Goal: Information Seeking & Learning: Learn about a topic

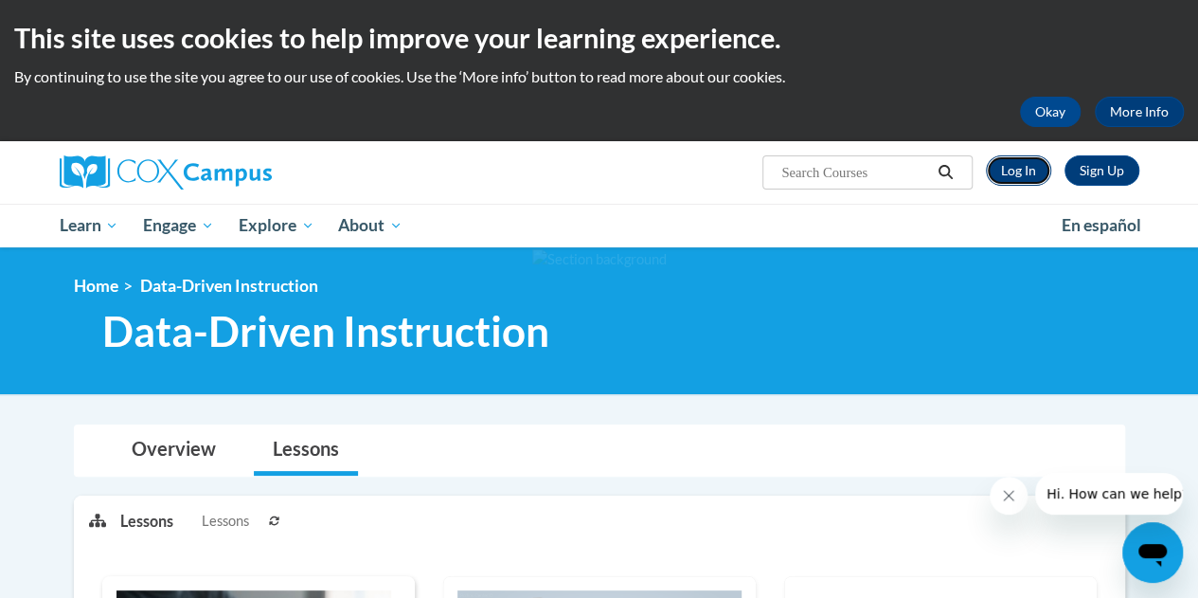
click at [589, 174] on link "Log In" at bounding box center [1018, 170] width 65 height 30
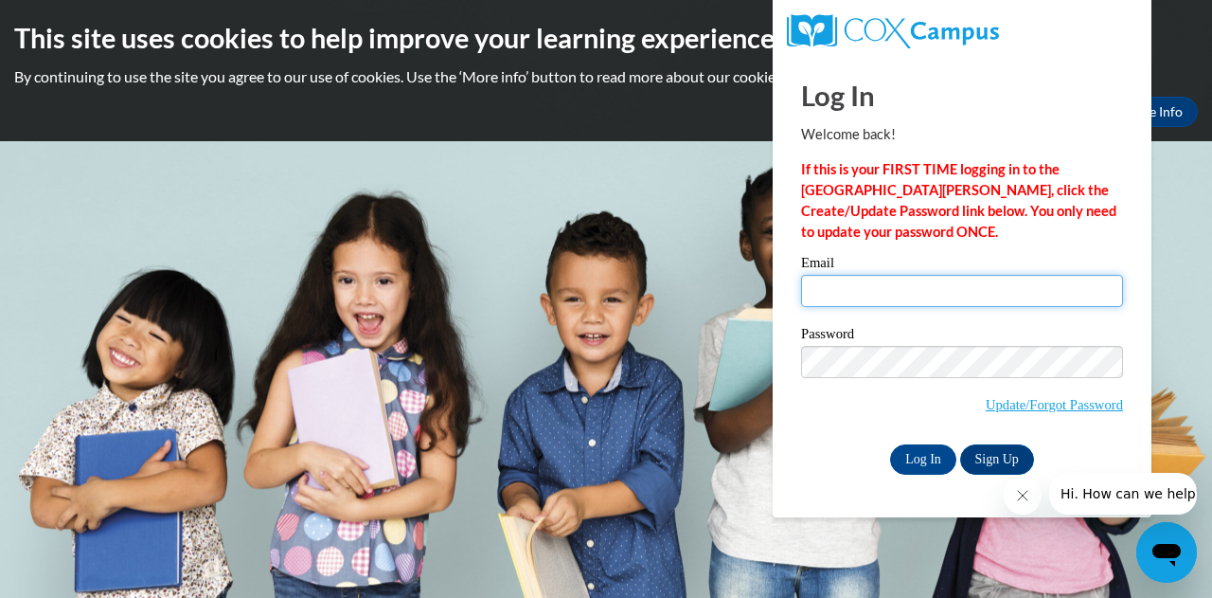
type input "LUMI1S@SEMO.EDU"
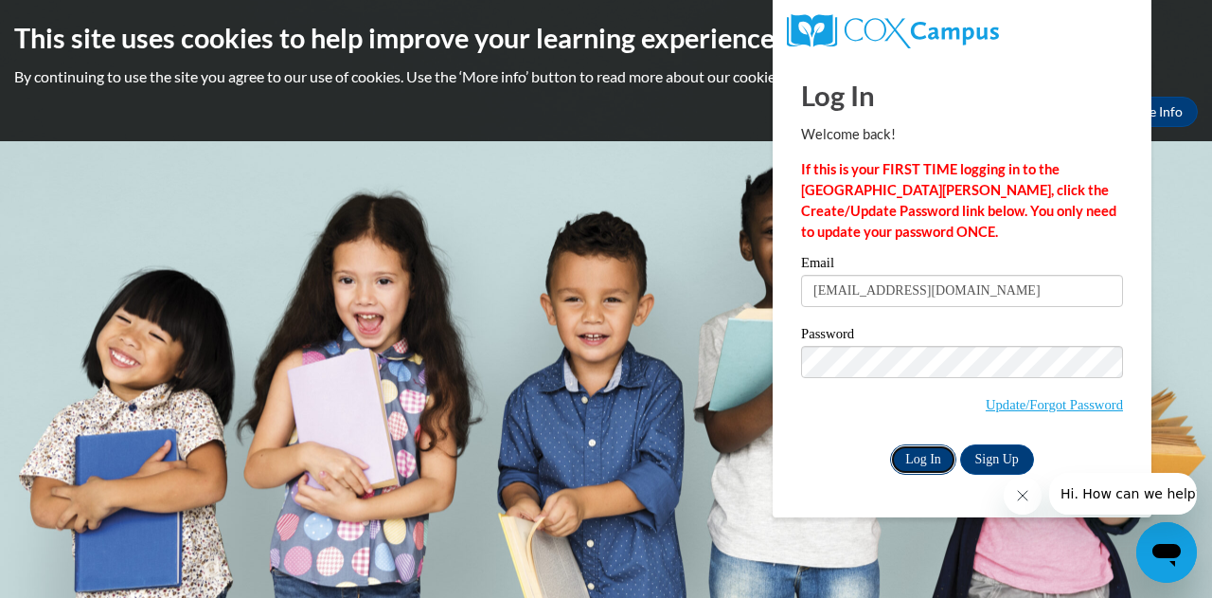
click at [921, 458] on input "Log In" at bounding box center [923, 459] width 66 height 30
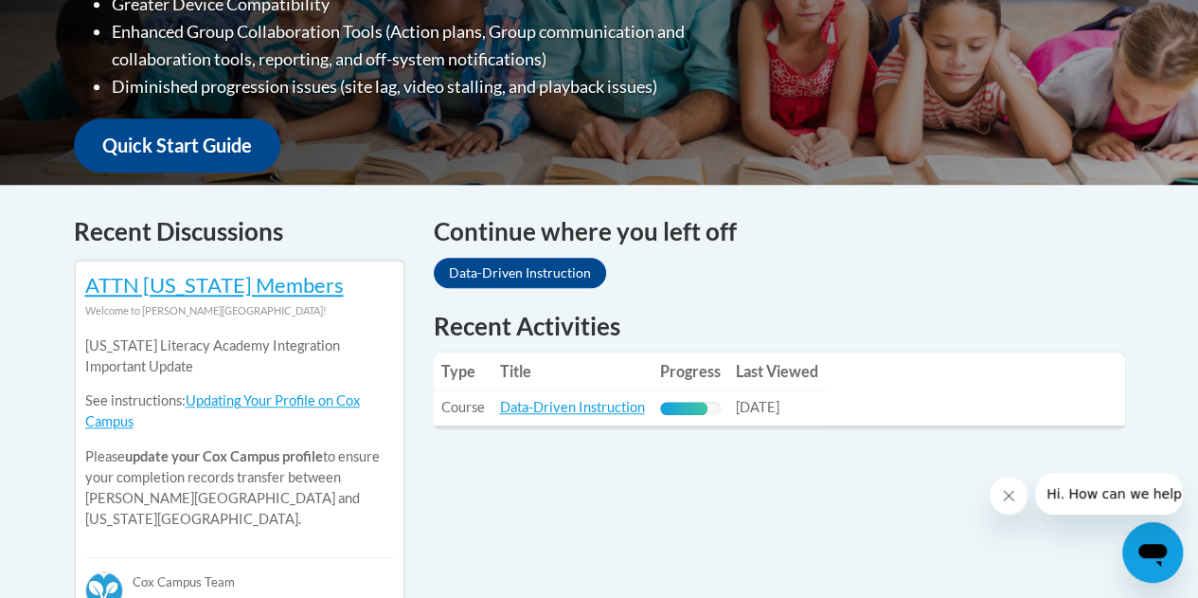
scroll to position [622, 0]
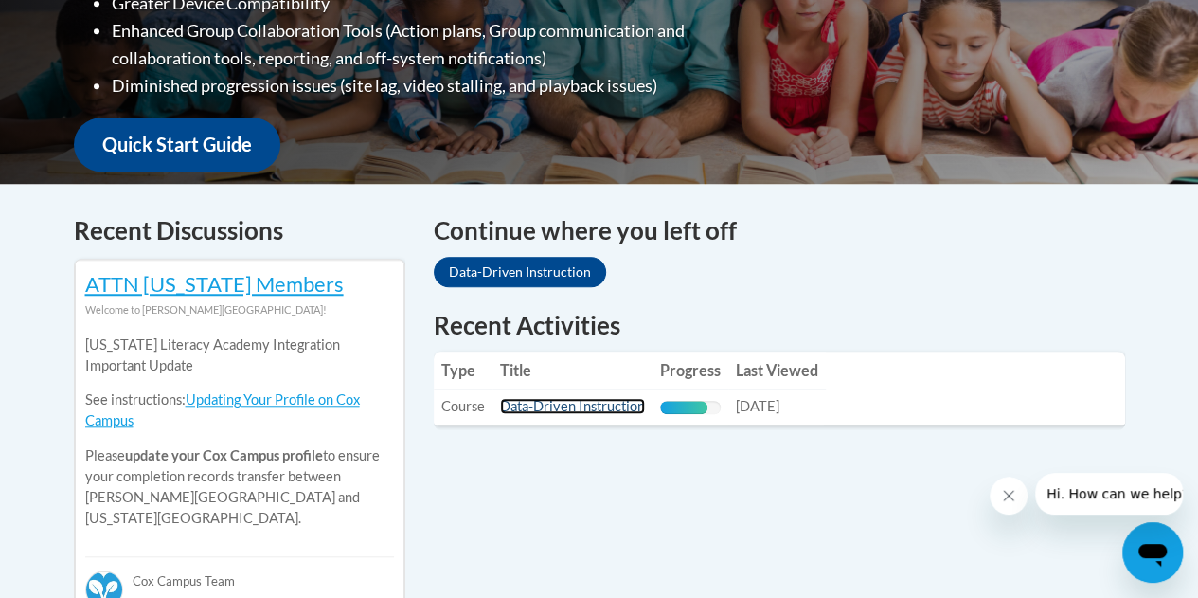
click at [576, 412] on link "Data-Driven Instruction" at bounding box center [572, 406] width 145 height 16
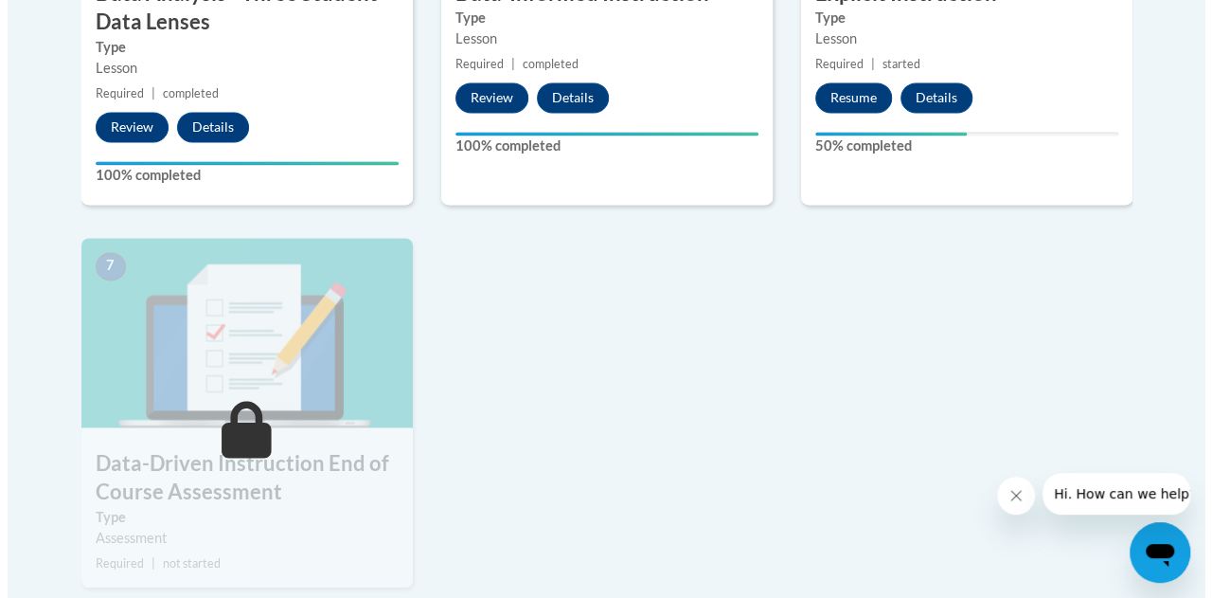
scroll to position [1374, 0]
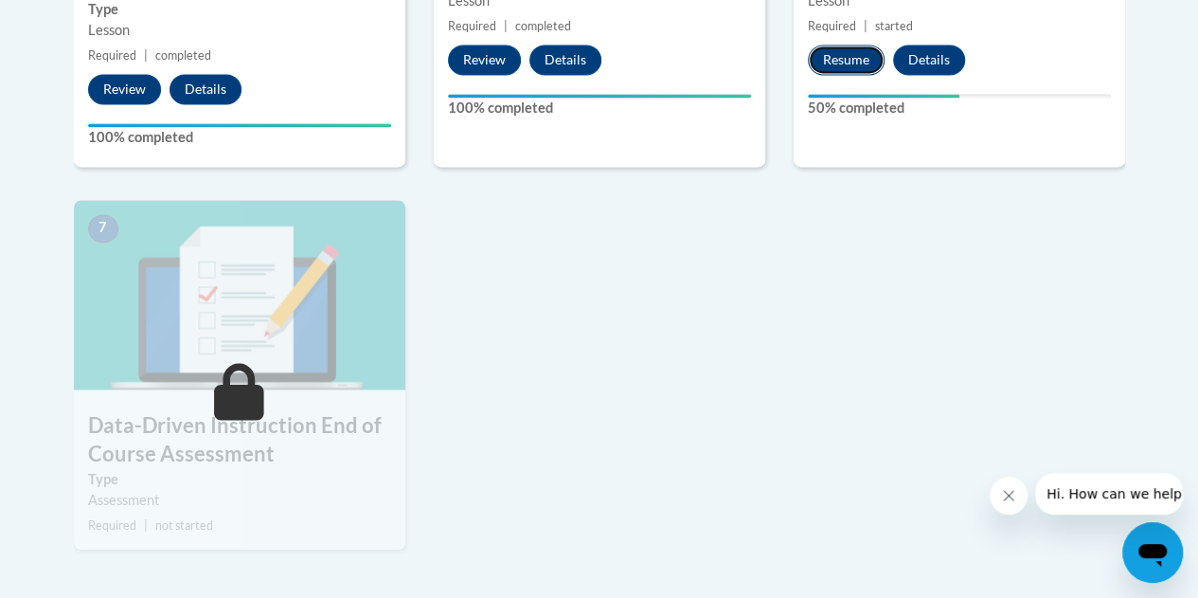
click at [833, 65] on button "Resume" at bounding box center [846, 60] width 77 height 30
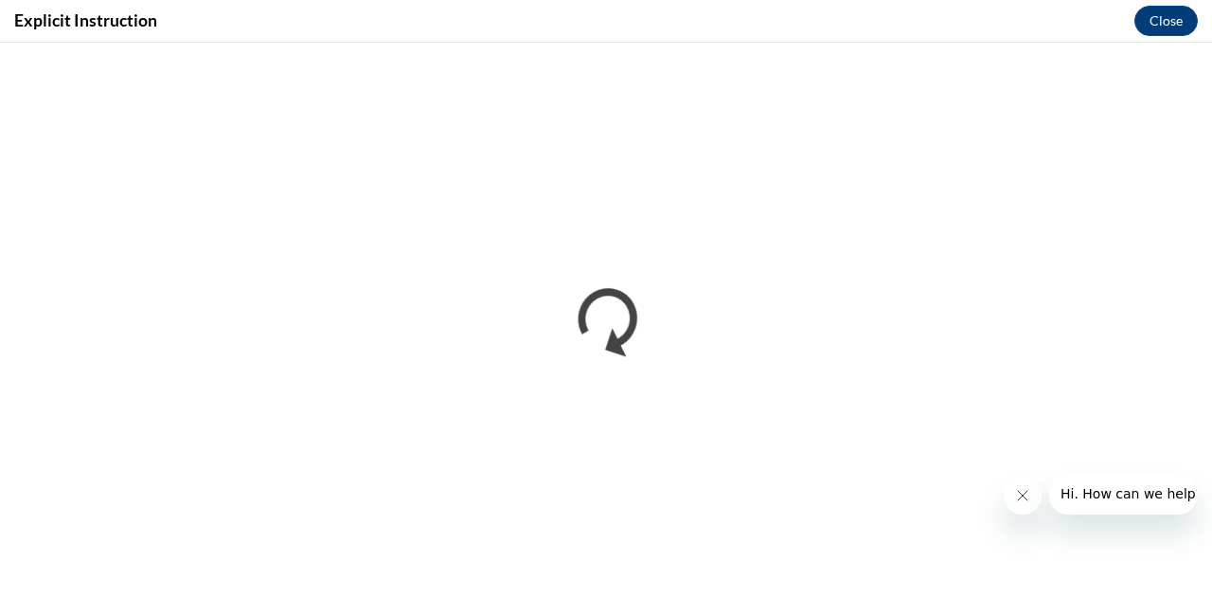
scroll to position [0, 0]
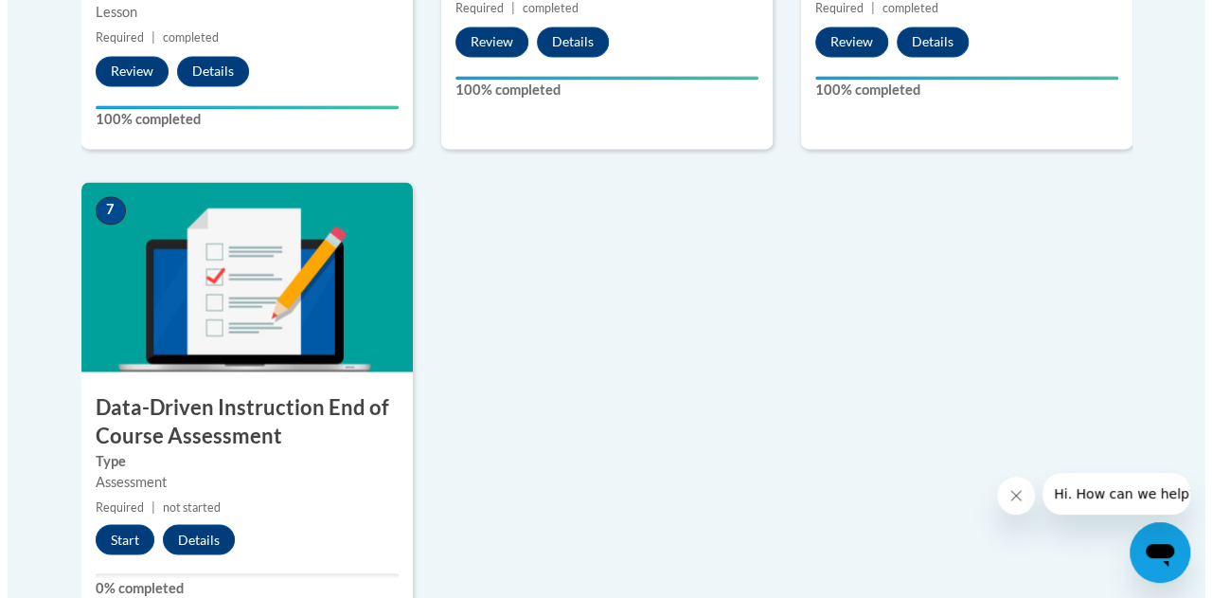
scroll to position [1394, 0]
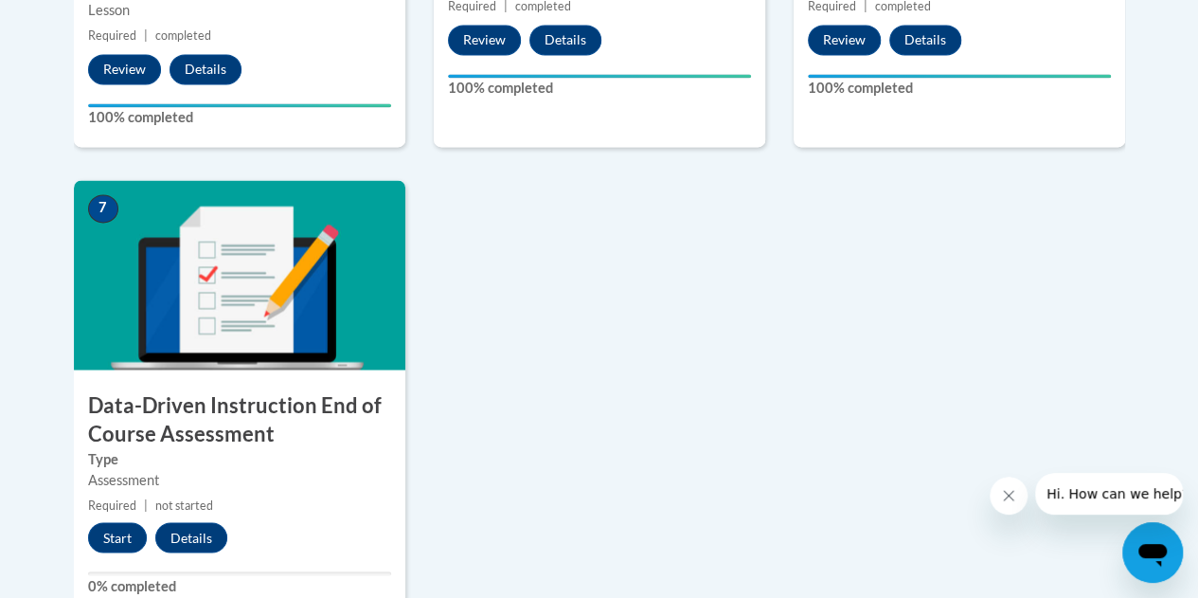
click at [174, 382] on div "7 Data-Driven Instruction End of Course Assessment Type Assessment Required | n…" at bounding box center [239, 398] width 331 height 436
click at [118, 541] on button "Start" at bounding box center [117, 537] width 59 height 30
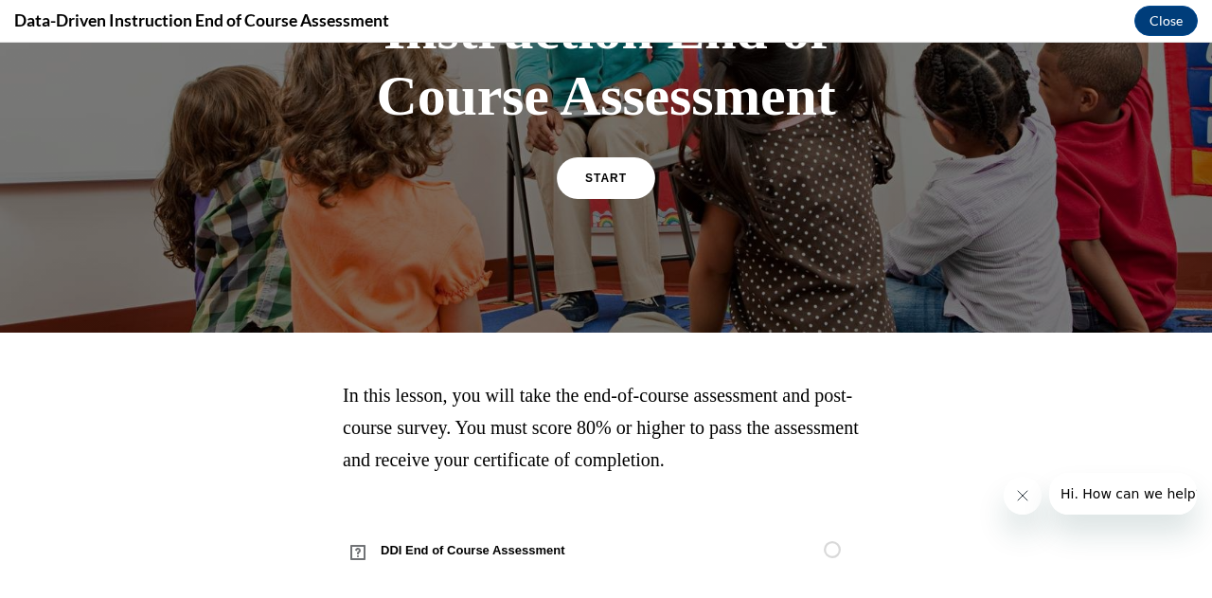
scroll to position [276, 0]
